Goal: Task Accomplishment & Management: Use online tool/utility

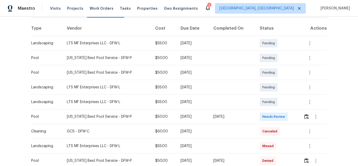
scroll to position [79, 0]
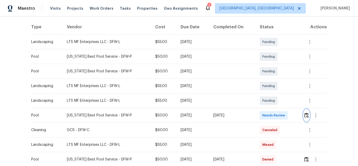
click at [305, 112] on button "button" at bounding box center [306, 115] width 6 height 13
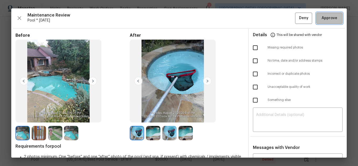
click at [321, 20] on span "Approve" at bounding box center [329, 18] width 16 height 7
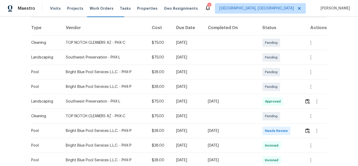
scroll to position [79, 0]
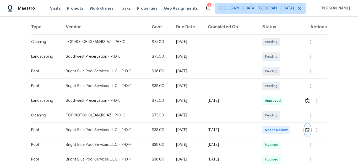
click at [307, 129] on img "button" at bounding box center [307, 129] width 4 height 5
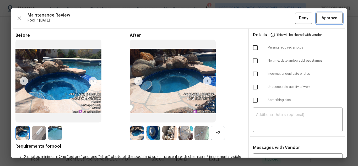
click at [323, 21] on button "Approve" at bounding box center [329, 18] width 26 height 11
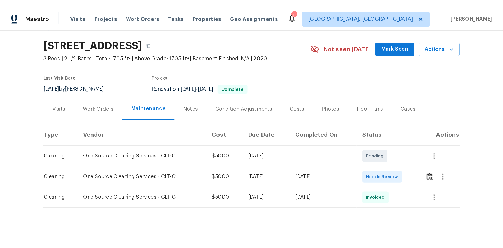
scroll to position [27, 0]
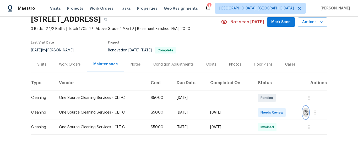
click at [303, 110] on img "button" at bounding box center [305, 112] width 4 height 5
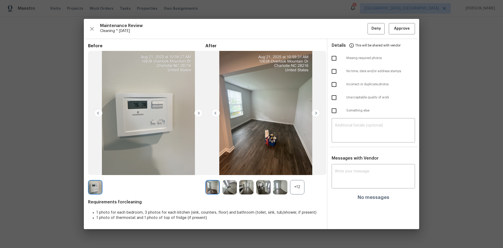
scroll to position [0, 0]
click at [358, 166] on textarea at bounding box center [373, 176] width 77 height 15
paste textarea "Maintenance Audit Team: Hello! Unfortunately, this Cleaning visit completed on …"
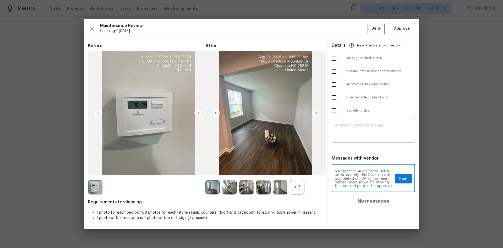
scroll to position [70, 0]
type textarea "Maintenance Audit Team: Hello! Unfortunately, this Cleaning visit completed on …"
click at [358, 139] on div "​" at bounding box center [373, 130] width 83 height 23
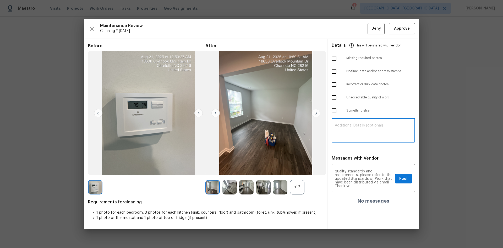
paste textarea "Maintenance Audit Team: Hello! Unfortunately, this Cleaning visit completed on …"
type textarea "Maintenance Audit Team: Hello! Unfortunately, this Cleaning visit completed on …"
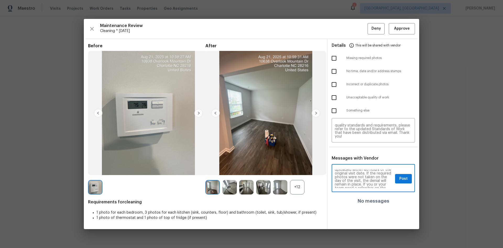
scroll to position [52, 0]
drag, startPoint x: 400, startPoint y: 179, endPoint x: 398, endPoint y: 171, distance: 8.8
click at [358, 166] on span "Post" at bounding box center [403, 178] width 8 height 7
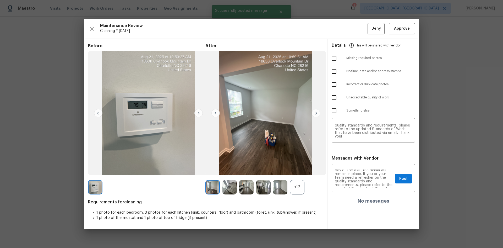
click at [332, 62] on input "checkbox" at bounding box center [334, 58] width 11 height 11
checkbox input "true"
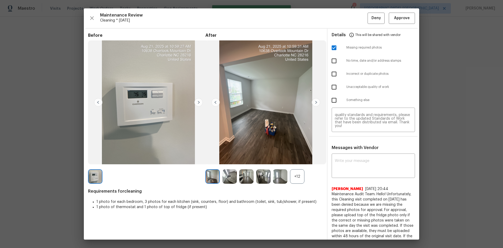
scroll to position [0, 0]
click at [358, 19] on span "Deny" at bounding box center [375, 18] width 9 height 7
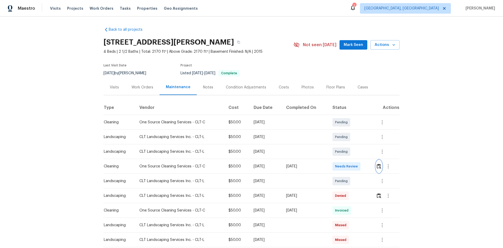
click at [358, 166] on img "button" at bounding box center [379, 165] width 4 height 5
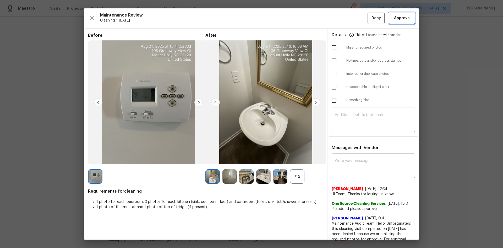
click at [358, 18] on span "Approve" at bounding box center [402, 18] width 16 height 7
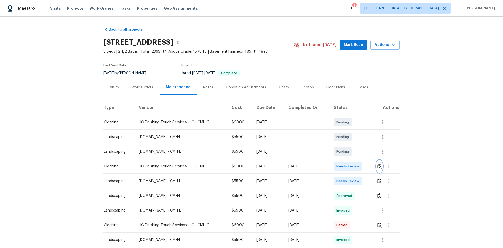
click at [358, 166] on button "button" at bounding box center [379, 166] width 6 height 13
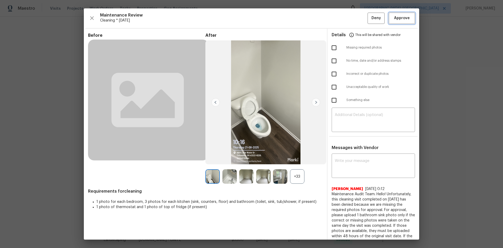
click at [358, 19] on span "Approve" at bounding box center [402, 18] width 16 height 7
